Goal: Task Accomplishment & Management: Use online tool/utility

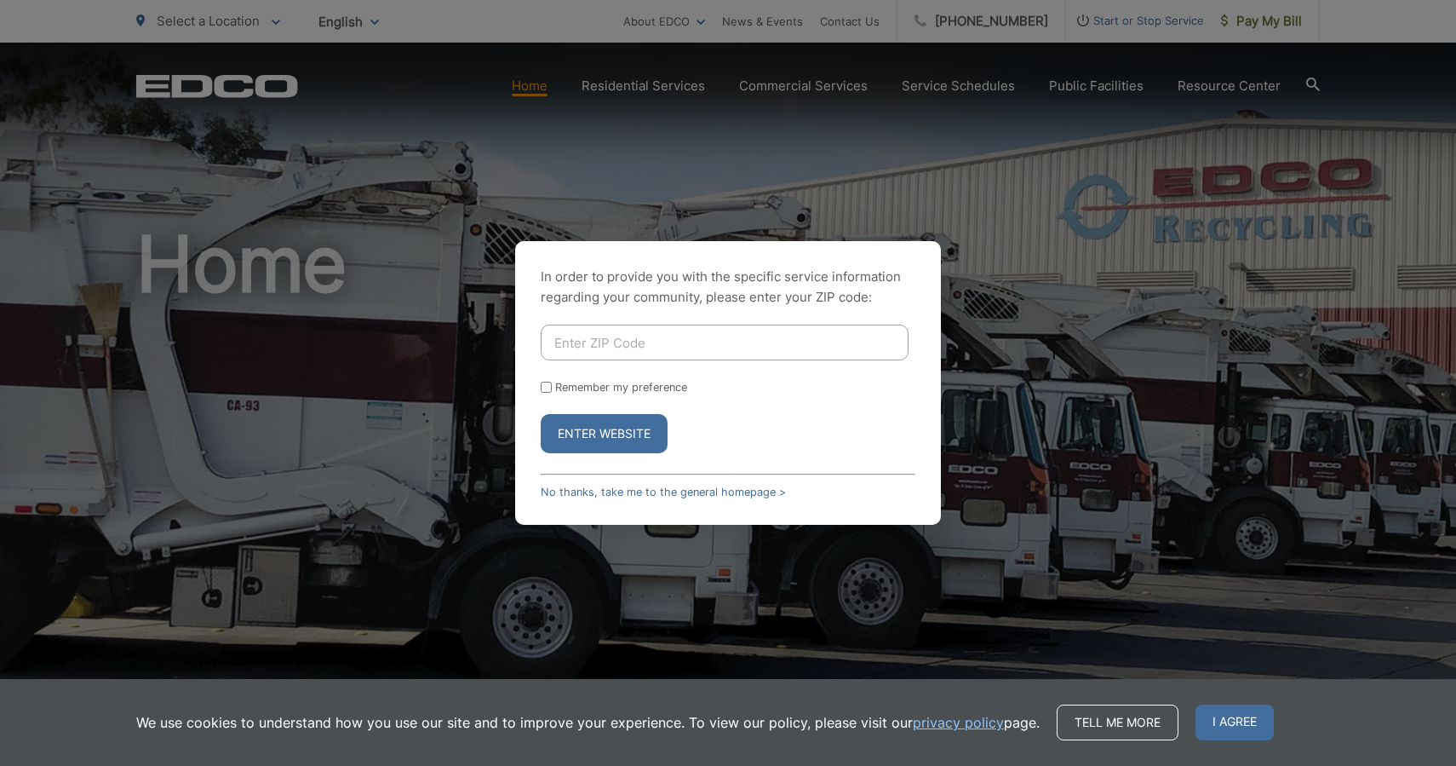
click at [1013, 157] on div "In order to provide you with the specific service information regarding your co…" at bounding box center [728, 383] width 1456 height 766
click at [1272, 31] on div "In order to provide you with the specific service information regarding your co…" at bounding box center [728, 383] width 1456 height 766
click at [579, 491] on link "No thanks, take me to the general homepage >" at bounding box center [663, 491] width 245 height 13
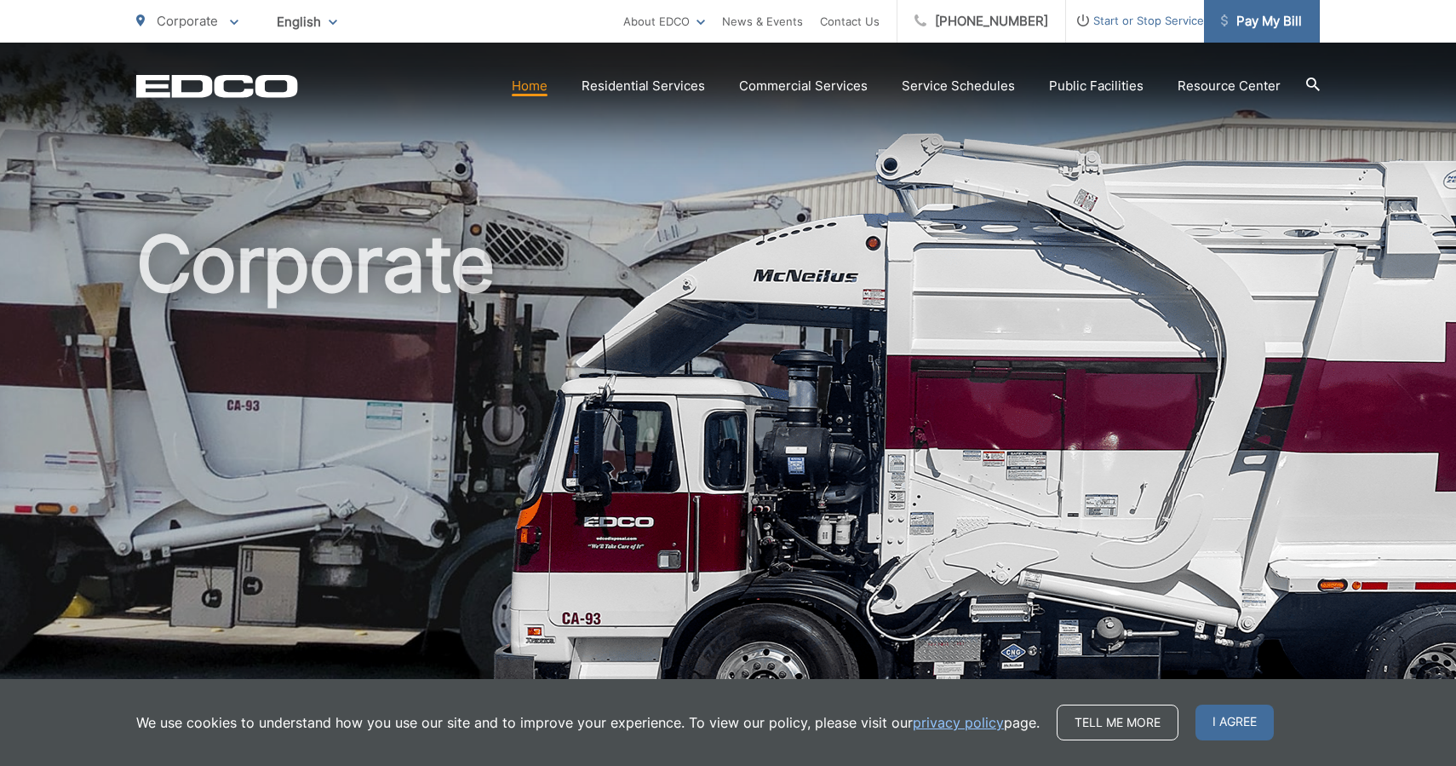
click at [1277, 18] on span "Pay My Bill" at bounding box center [1261, 21] width 81 height 20
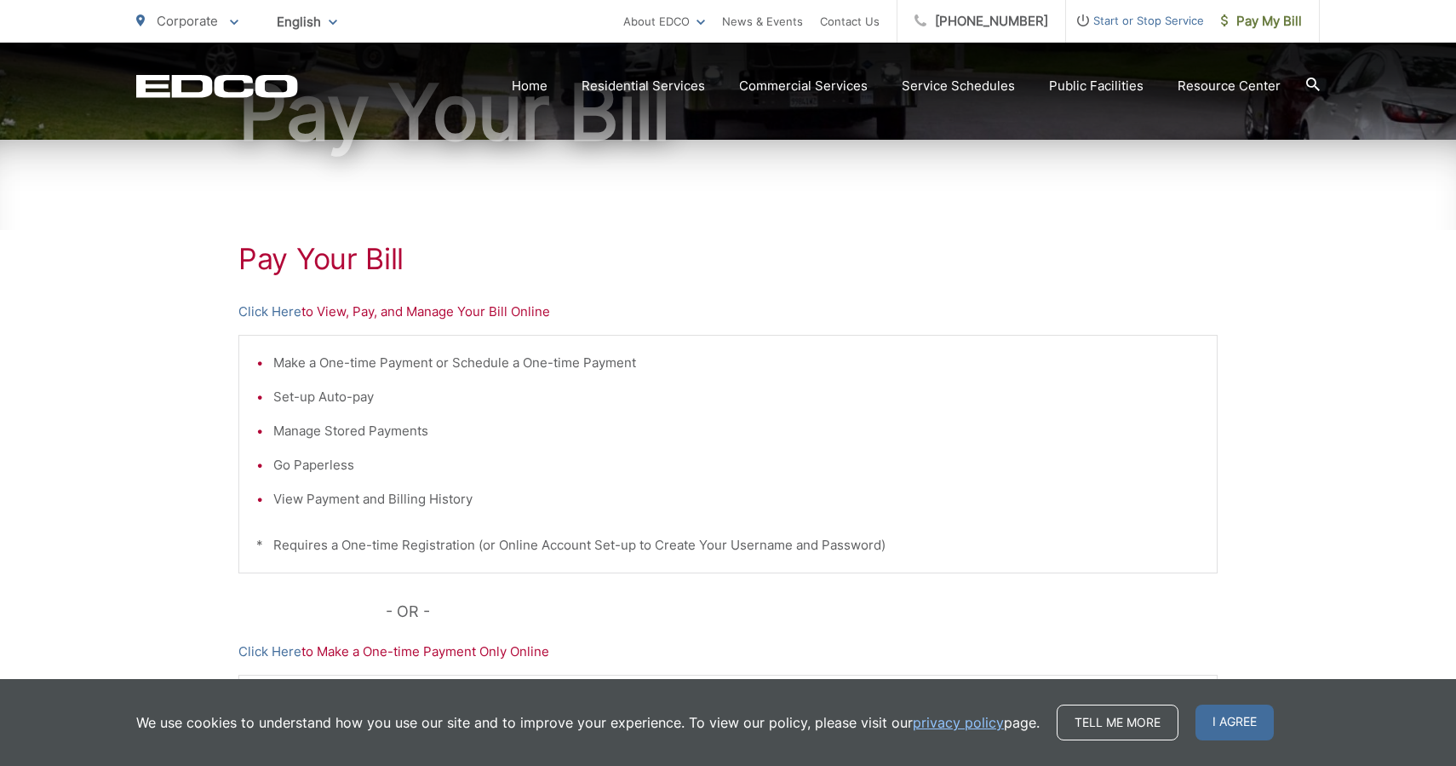
scroll to position [204, 0]
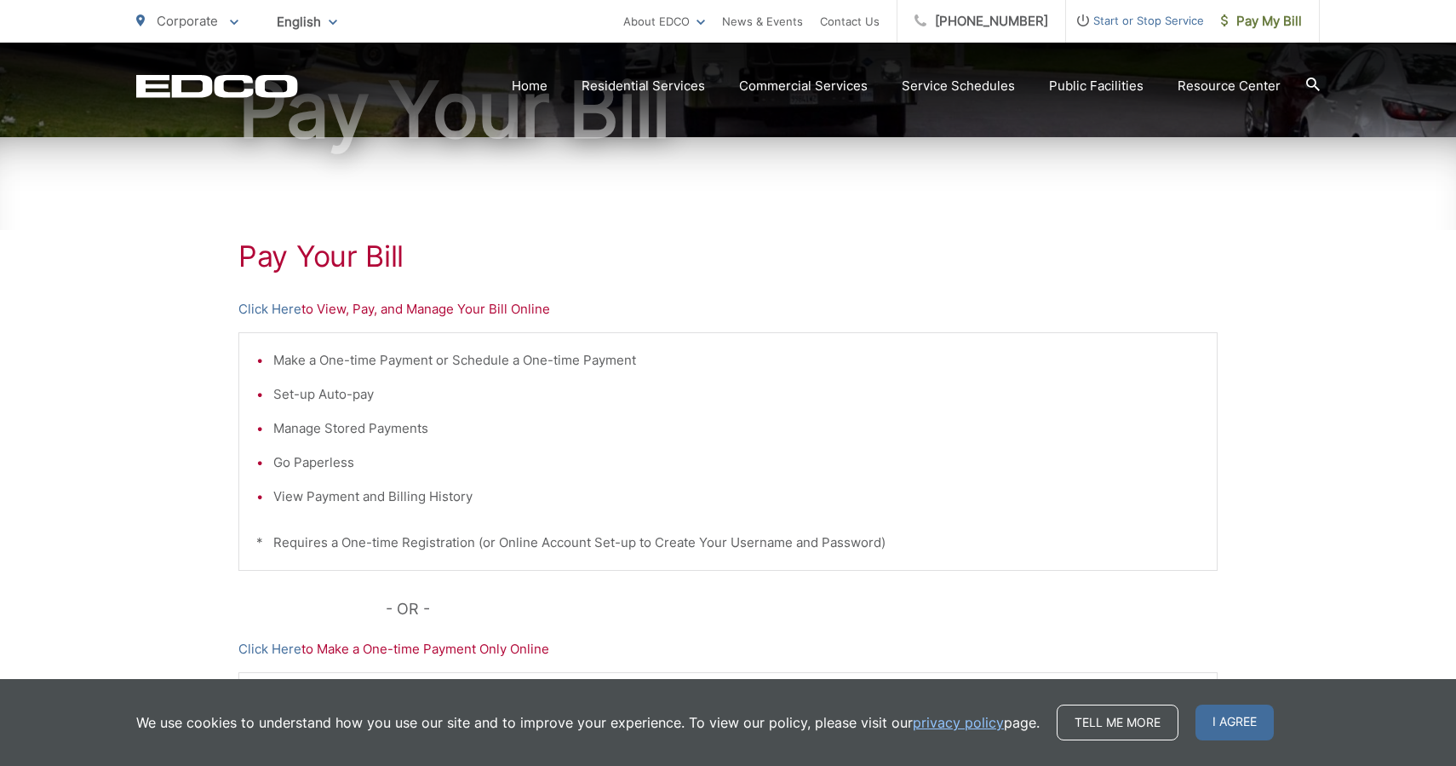
click at [328, 304] on p "Click Here to View, Pay, and Manage Your Bill Online" at bounding box center [728, 309] width 980 height 20
click at [235, 305] on div "Pay Your Bill Click Here to View, Pay, and Manage Your Bill Online Make a One-t…" at bounding box center [728, 519] width 1456 height 765
click at [266, 308] on link "Click Here" at bounding box center [269, 309] width 63 height 20
